Goal: Task Accomplishment & Management: Use online tool/utility

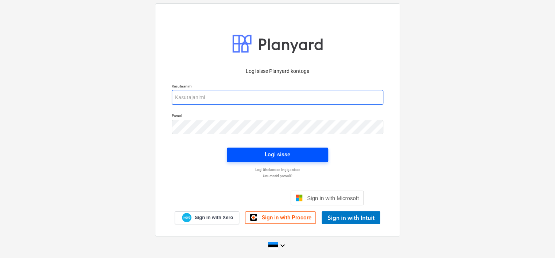
type input "[EMAIL_ADDRESS][DOMAIN_NAME]"
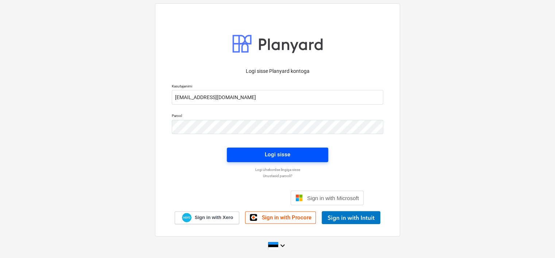
click at [259, 158] on span "Logi sisse" at bounding box center [278, 154] width 84 height 9
click at [320, 159] on button "Logi sisse" at bounding box center [277, 155] width 101 height 15
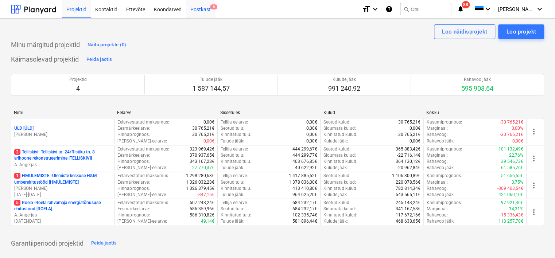
click at [203, 14] on div "Postkast 8" at bounding box center [200, 9] width 29 height 19
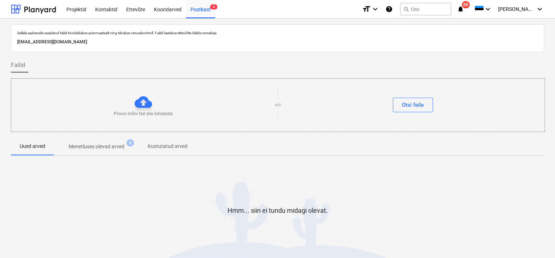
click at [136, 41] on p "[EMAIL_ADDRESS][DOMAIN_NAME]" at bounding box center [277, 42] width 521 height 8
copy p "[EMAIL_ADDRESS][DOMAIN_NAME]"
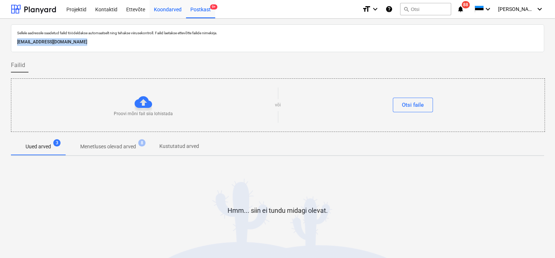
click at [169, 9] on div "Koondarved" at bounding box center [168, 9] width 36 height 19
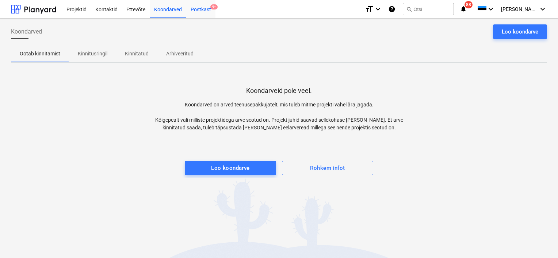
click at [206, 12] on div "Postkast 9+" at bounding box center [200, 9] width 29 height 19
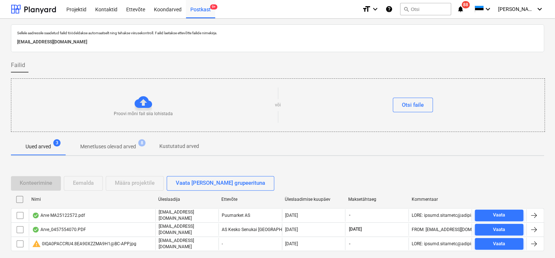
scroll to position [24, 0]
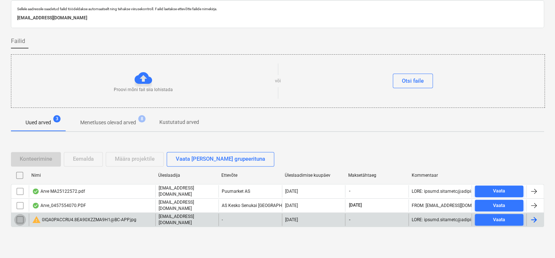
click at [22, 216] on input "checkbox" at bounding box center [20, 220] width 12 height 12
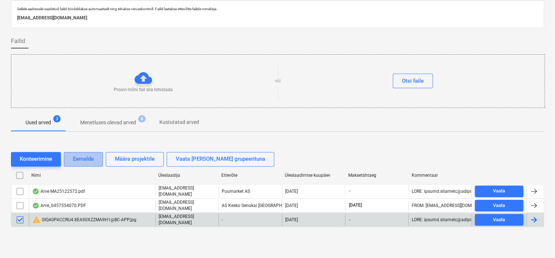
click at [97, 154] on button "Eemalda" at bounding box center [83, 159] width 39 height 15
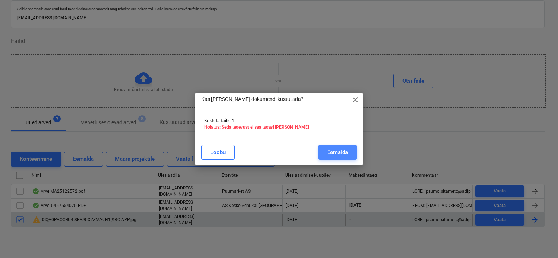
click at [347, 154] on div "Eemalda" at bounding box center [337, 152] width 21 height 9
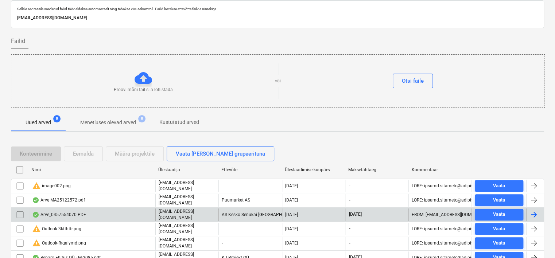
scroll to position [78, 0]
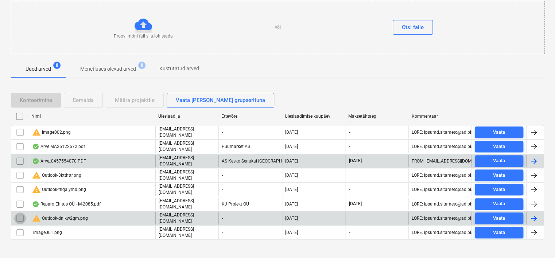
click at [22, 213] on input "checkbox" at bounding box center [20, 219] width 12 height 12
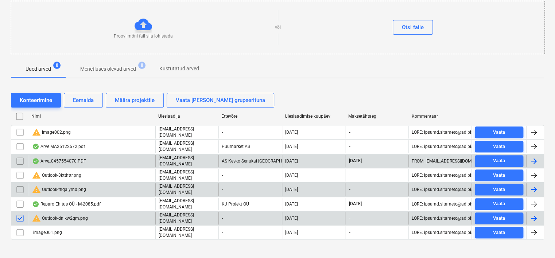
click at [20, 184] on input "checkbox" at bounding box center [20, 190] width 12 height 12
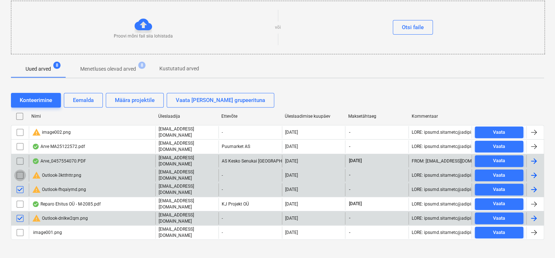
click at [21, 171] on input "checkbox" at bounding box center [20, 176] width 12 height 12
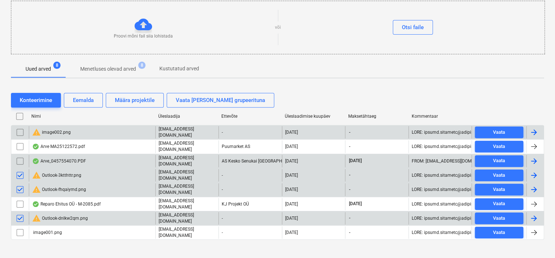
click at [20, 130] on input "checkbox" at bounding box center [20, 133] width 12 height 12
click at [91, 99] on div "Eemalda" at bounding box center [83, 100] width 21 height 9
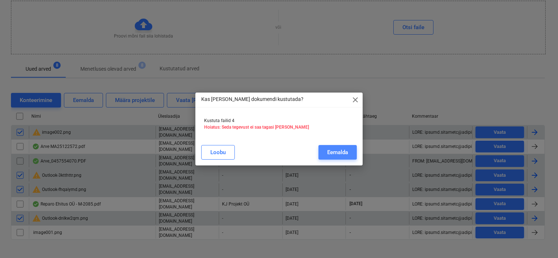
click at [333, 151] on div "Eemalda" at bounding box center [337, 152] width 21 height 9
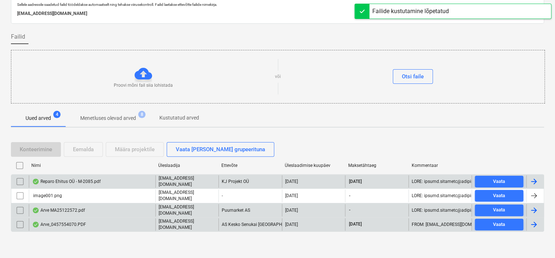
scroll to position [24, 0]
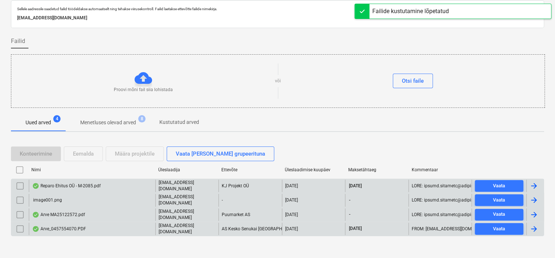
click at [16, 196] on input "checkbox" at bounding box center [20, 200] width 12 height 12
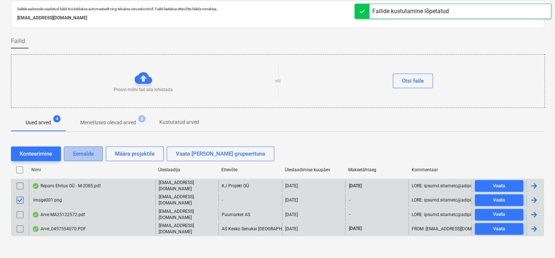
click at [92, 149] on div "Eemalda" at bounding box center [83, 153] width 21 height 9
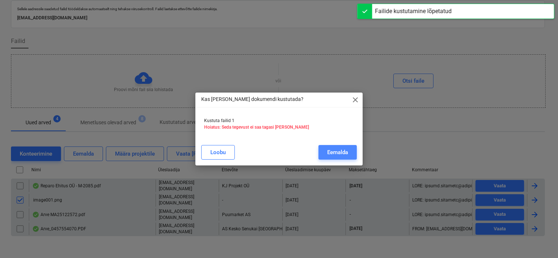
click at [348, 154] on button "Eemalda" at bounding box center [337, 152] width 38 height 15
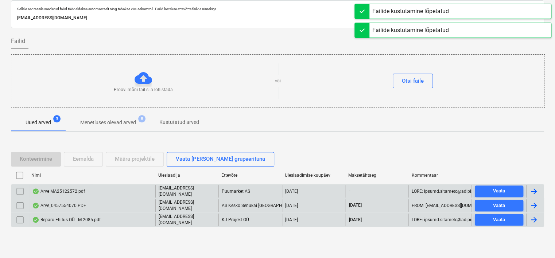
click at [112, 190] on div "Arve MA25122572.pdf" at bounding box center [92, 191] width 127 height 12
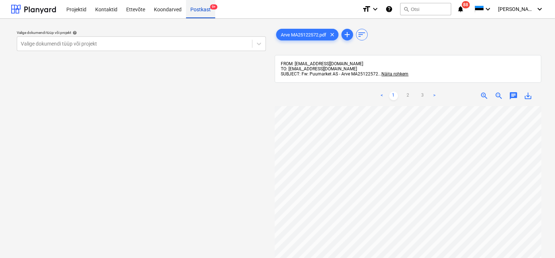
click at [205, 13] on div "Postkast 9+" at bounding box center [200, 9] width 29 height 19
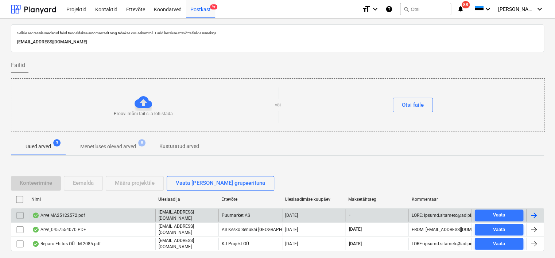
click at [115, 220] on div "Arve MA25122572.pdf" at bounding box center [92, 215] width 127 height 12
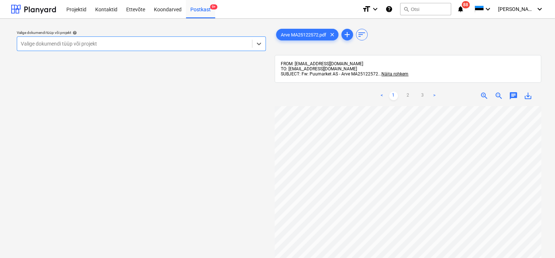
click at [186, 45] on div at bounding box center [135, 43] width 228 height 7
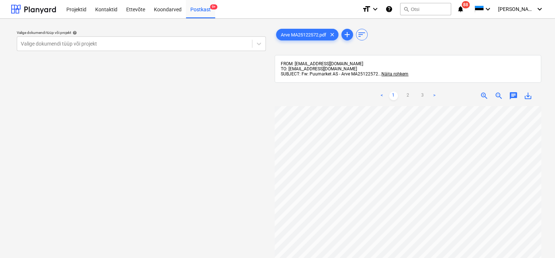
click at [181, 36] on p "Valige dokumendi tüüp või projekt help" at bounding box center [141, 33] width 249 height 6
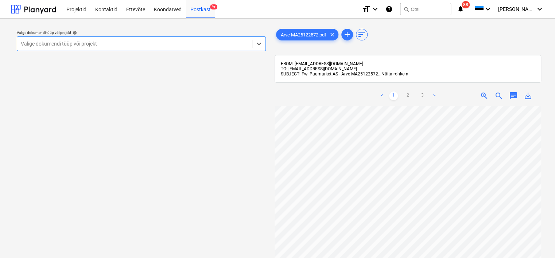
click at [164, 39] on div "Valige dokumendi tüüp või projekt" at bounding box center [134, 44] width 235 height 10
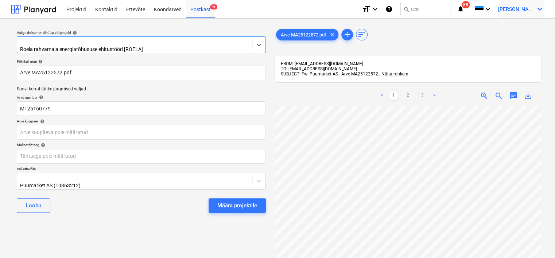
click at [518, 9] on span "[PERSON_NAME]" at bounding box center [516, 9] width 36 height 6
click at [523, 46] on div "Logi välja" at bounding box center [534, 49] width 22 height 6
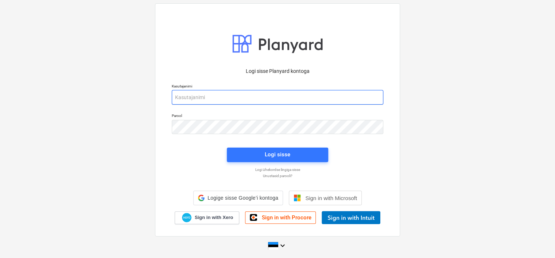
type input "[EMAIL_ADDRESS][DOMAIN_NAME]"
